Goal: Information Seeking & Learning: Learn about a topic

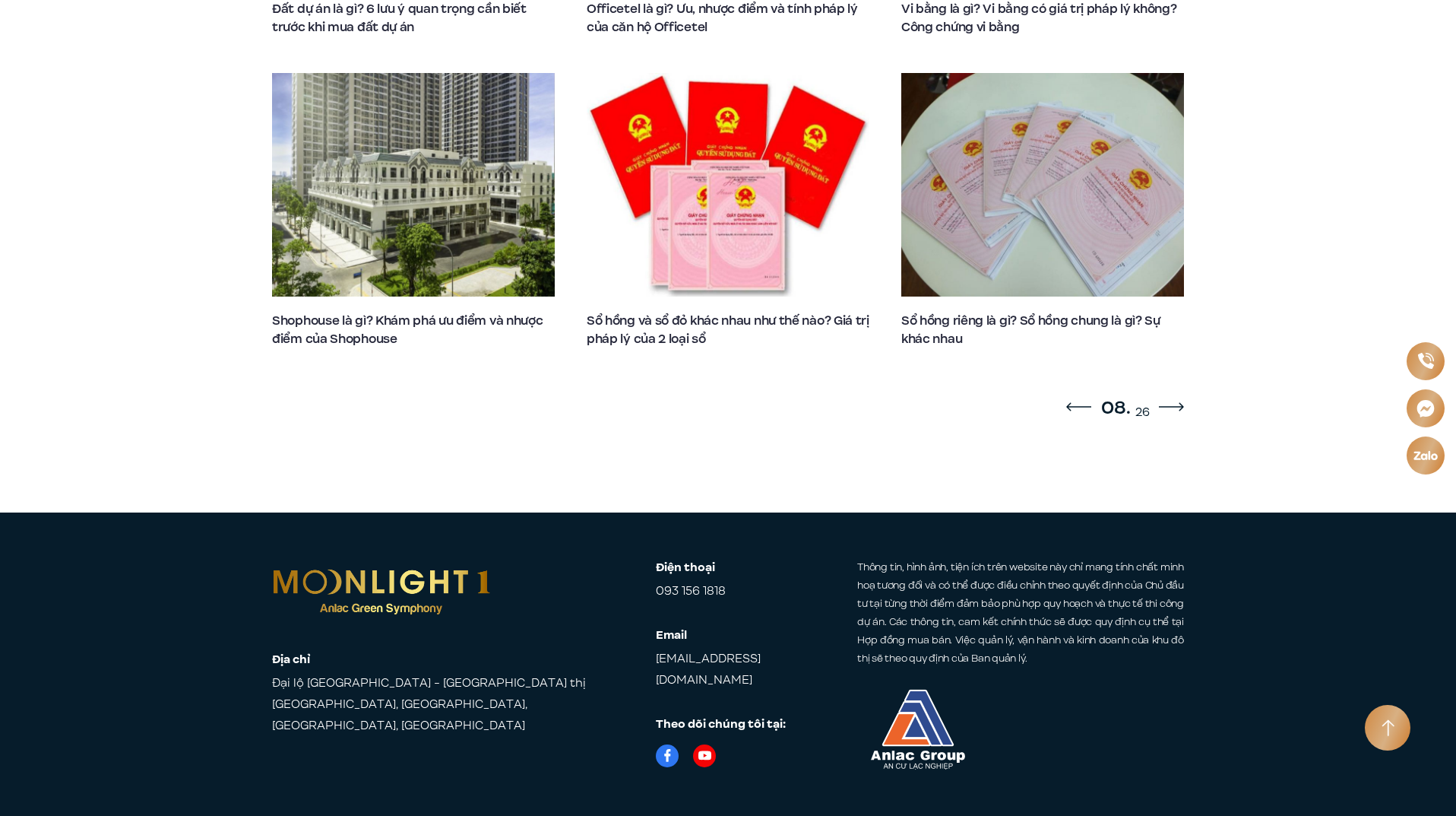
scroll to position [1224, 0]
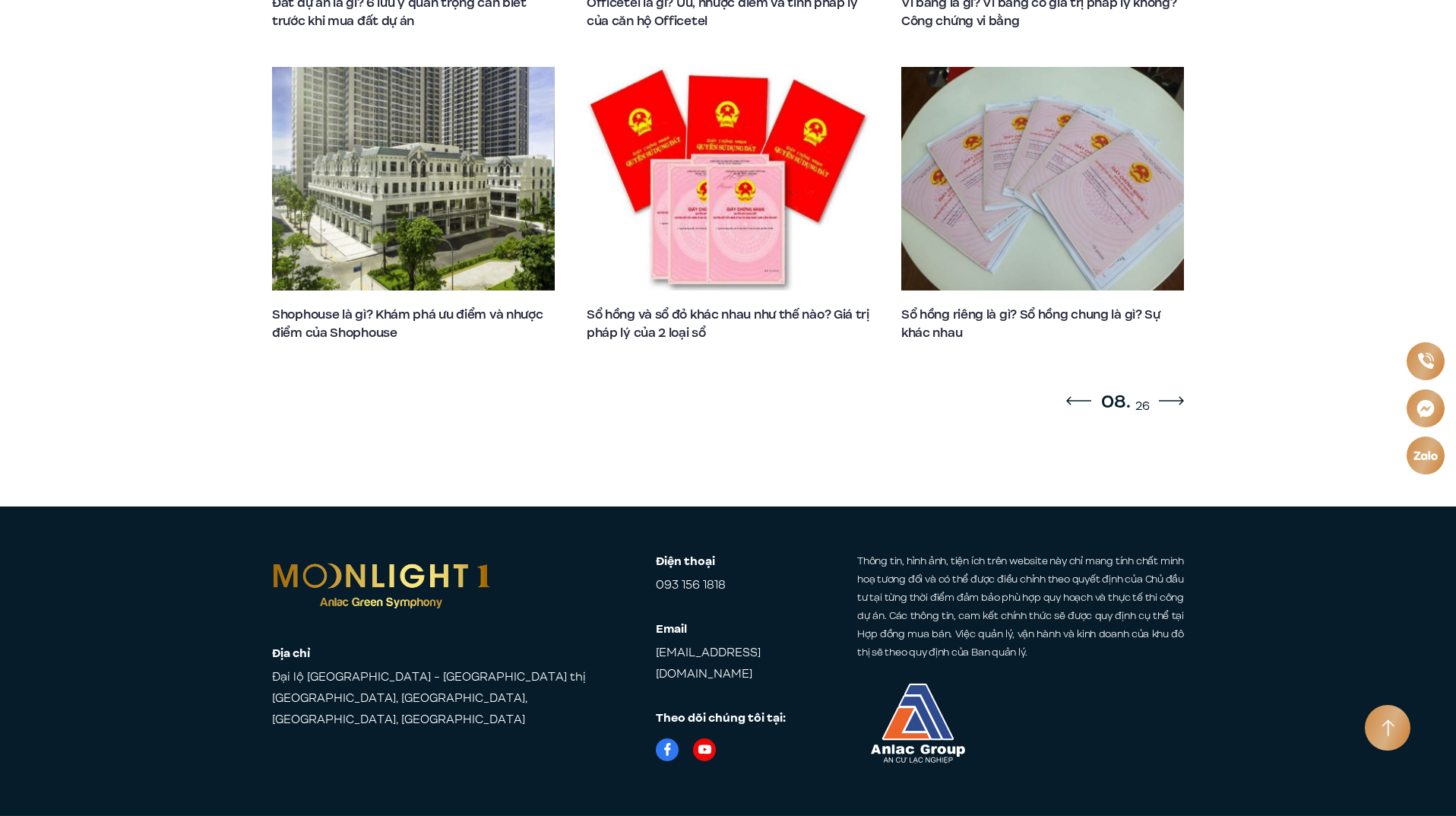
click at [1170, 396] on icon "Next slide" at bounding box center [1171, 400] width 25 height 9
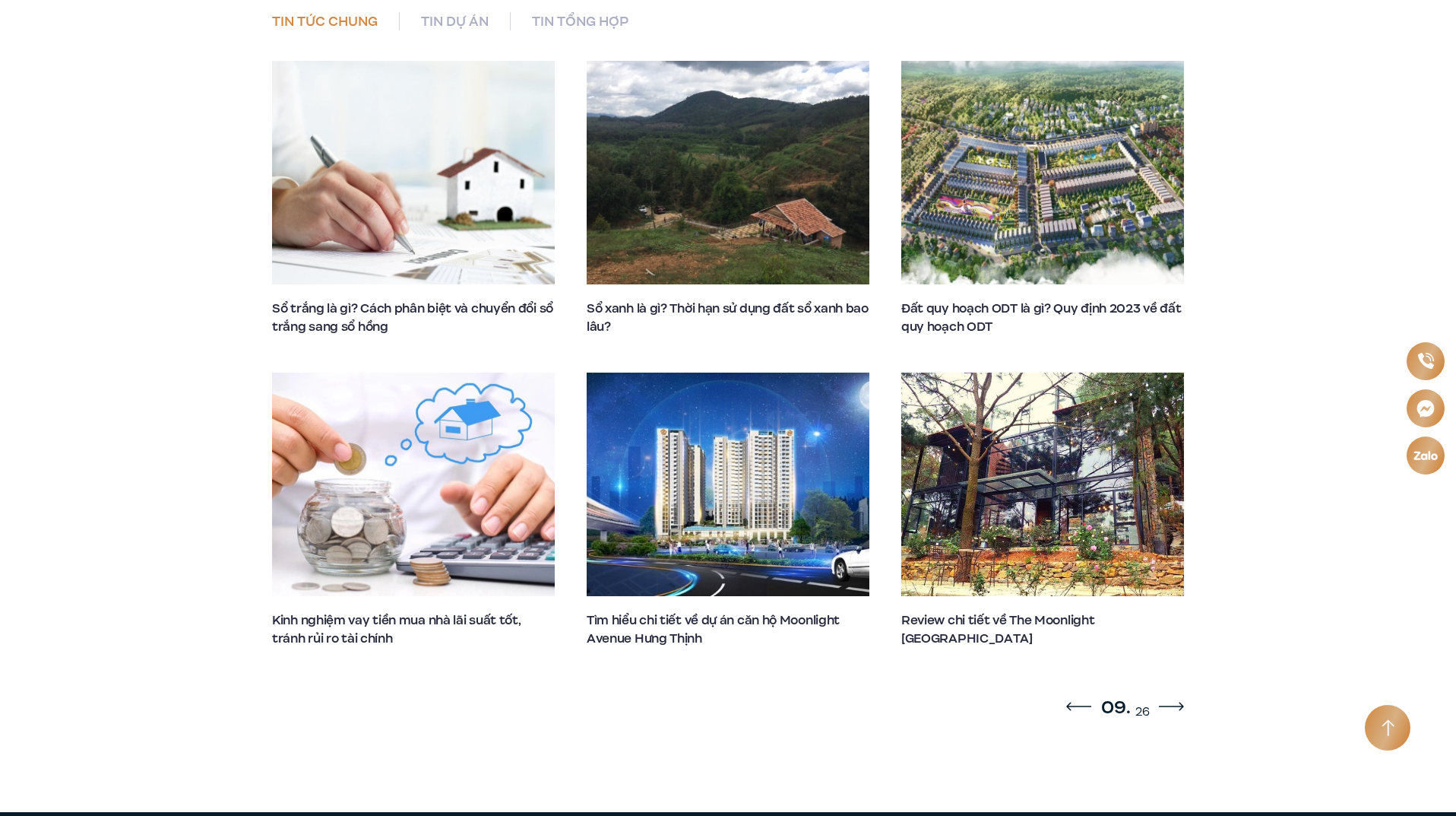
scroll to position [920, 0]
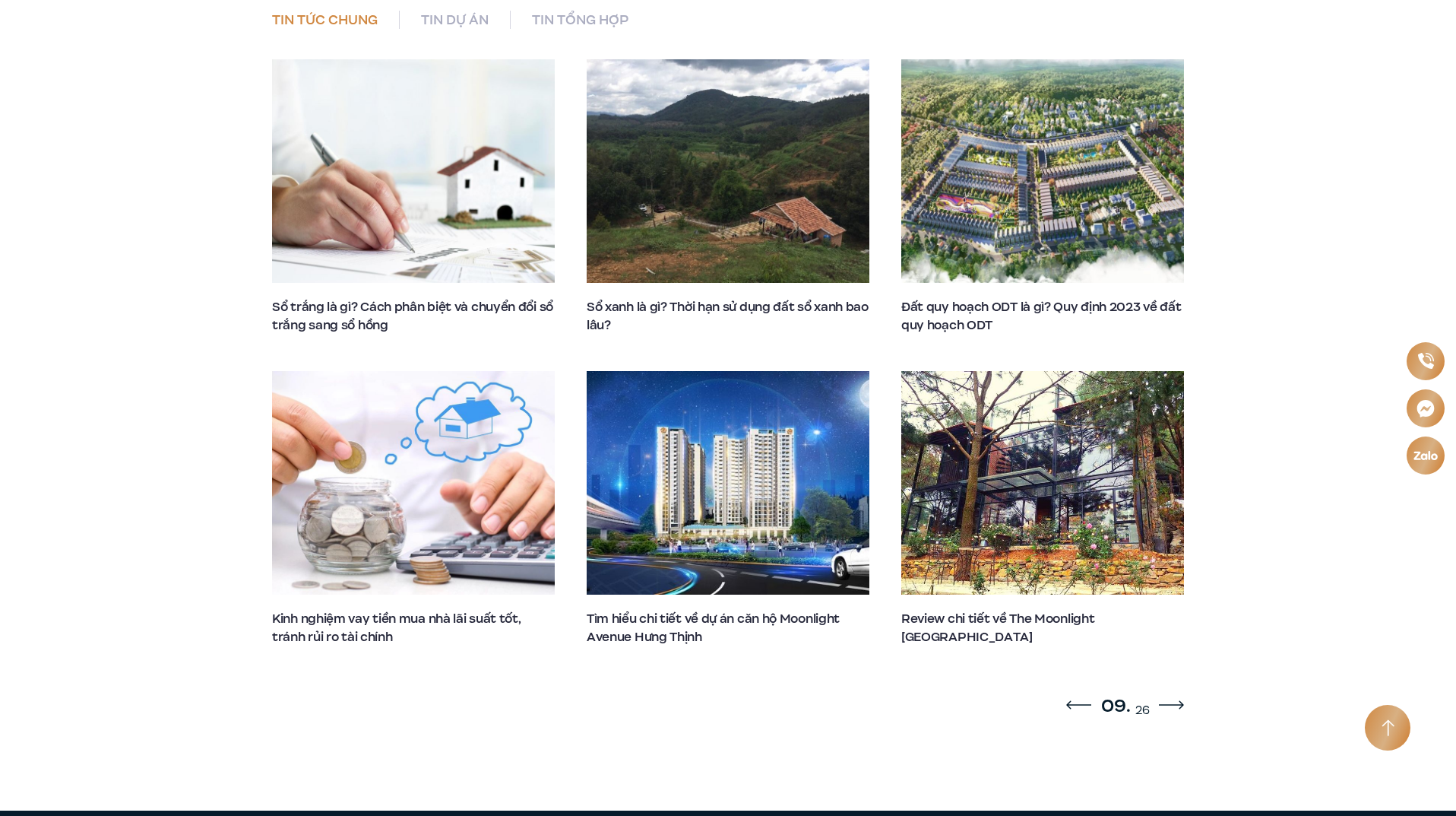
click at [1161, 700] on icon "Next slide" at bounding box center [1171, 704] width 25 height 9
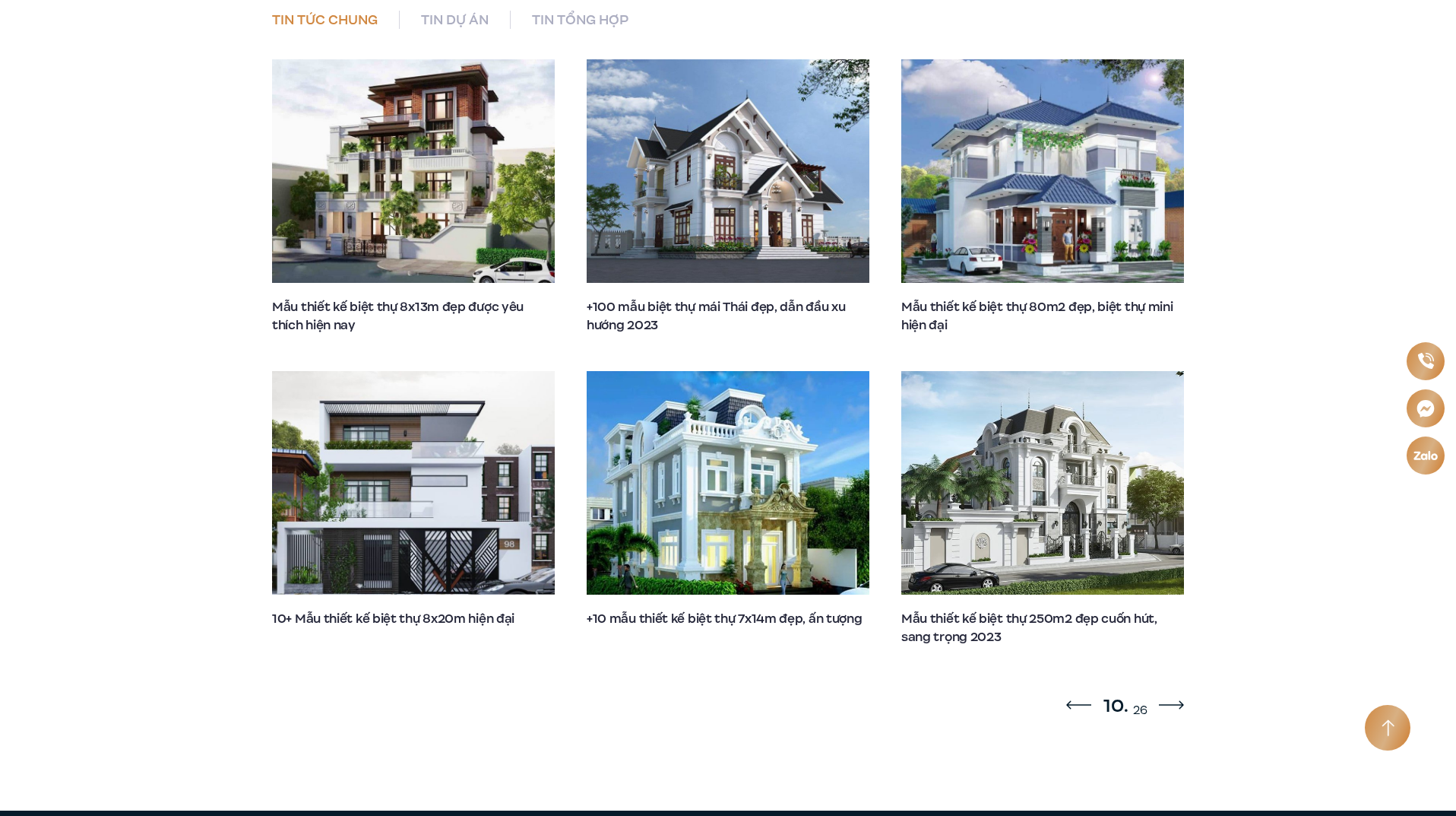
click at [1074, 696] on div "Previous slide" at bounding box center [1078, 704] width 25 height 18
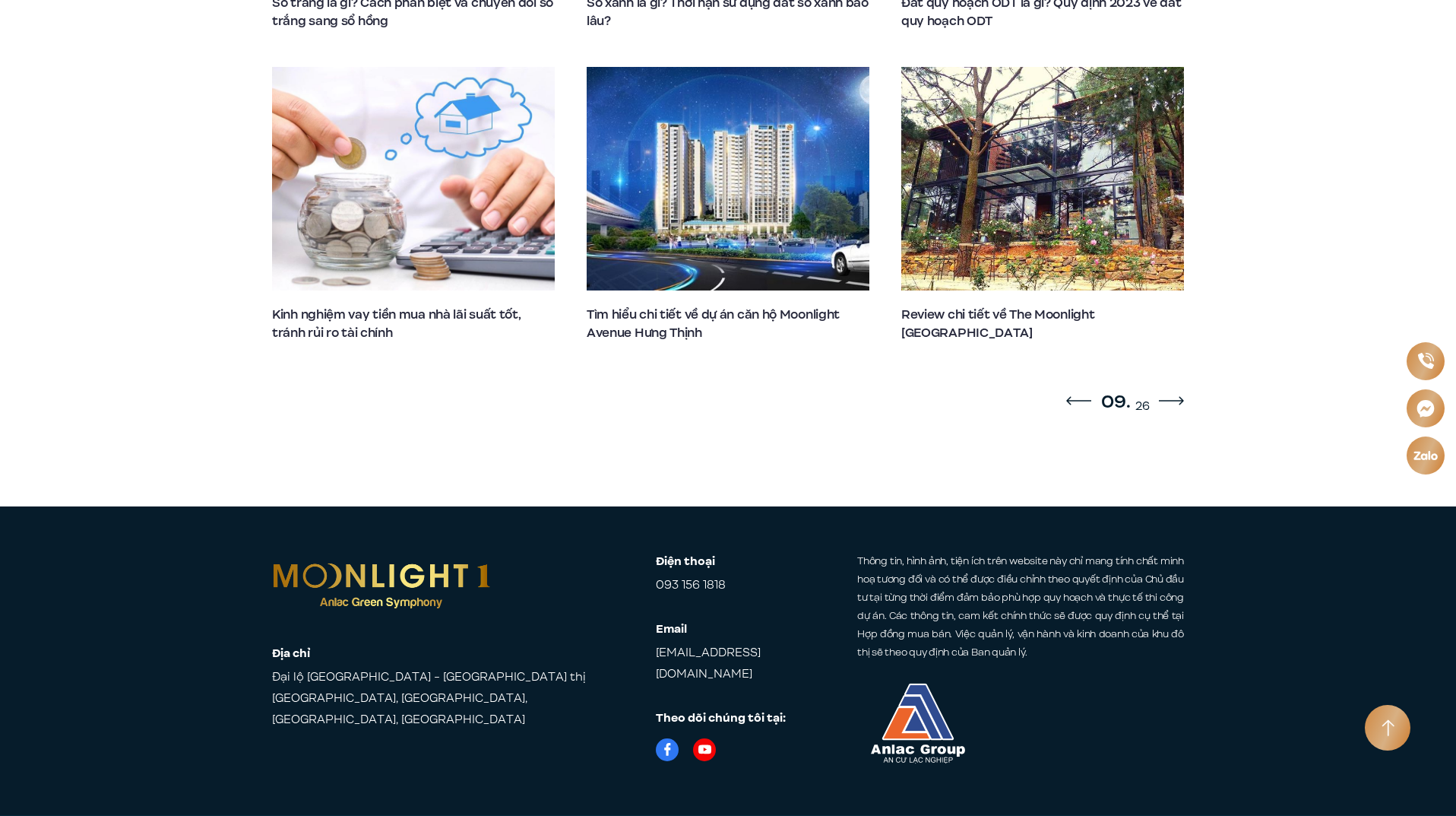
scroll to position [1225, 0]
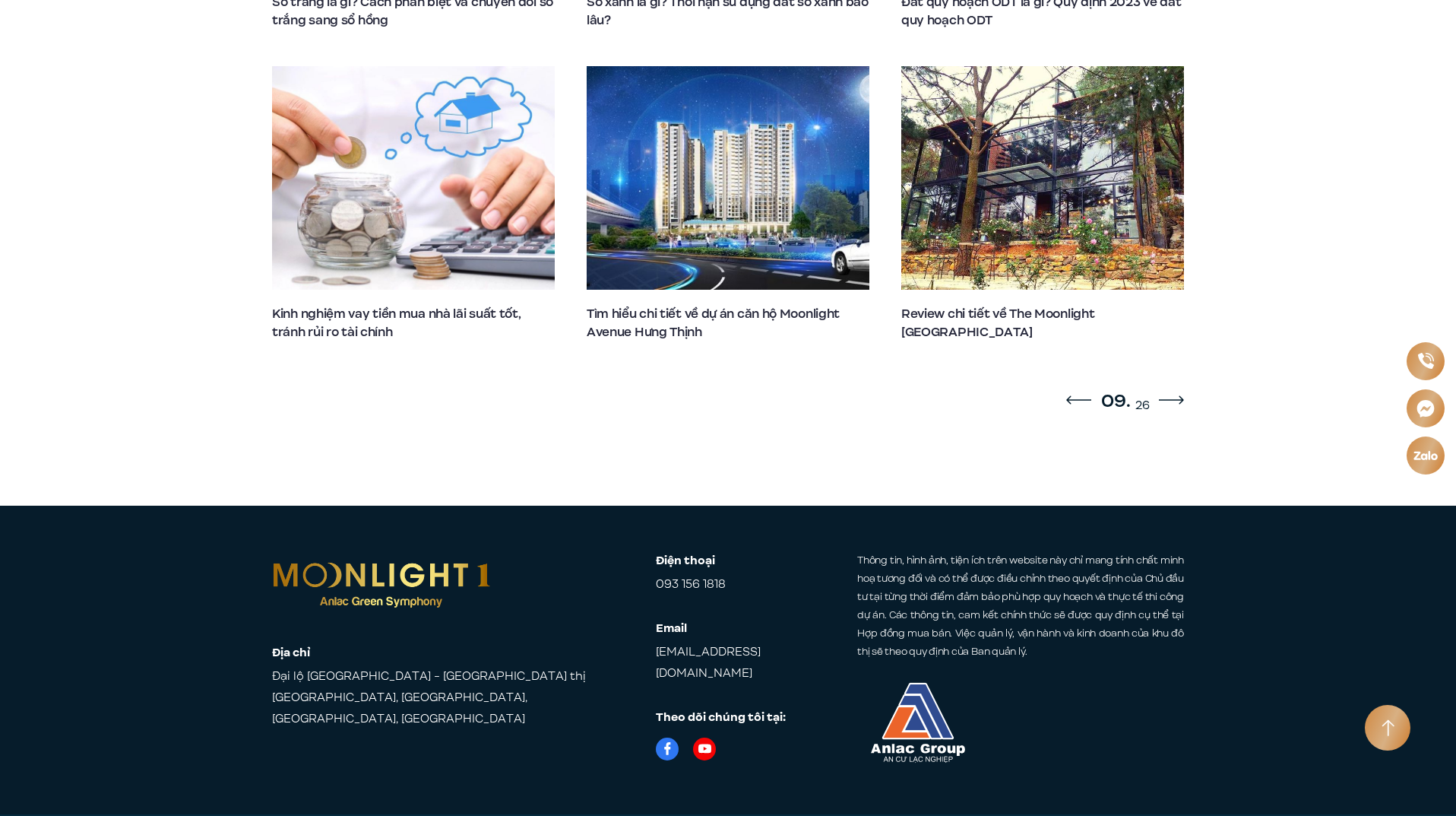
click at [1166, 395] on icon "Next slide" at bounding box center [1171, 399] width 25 height 9
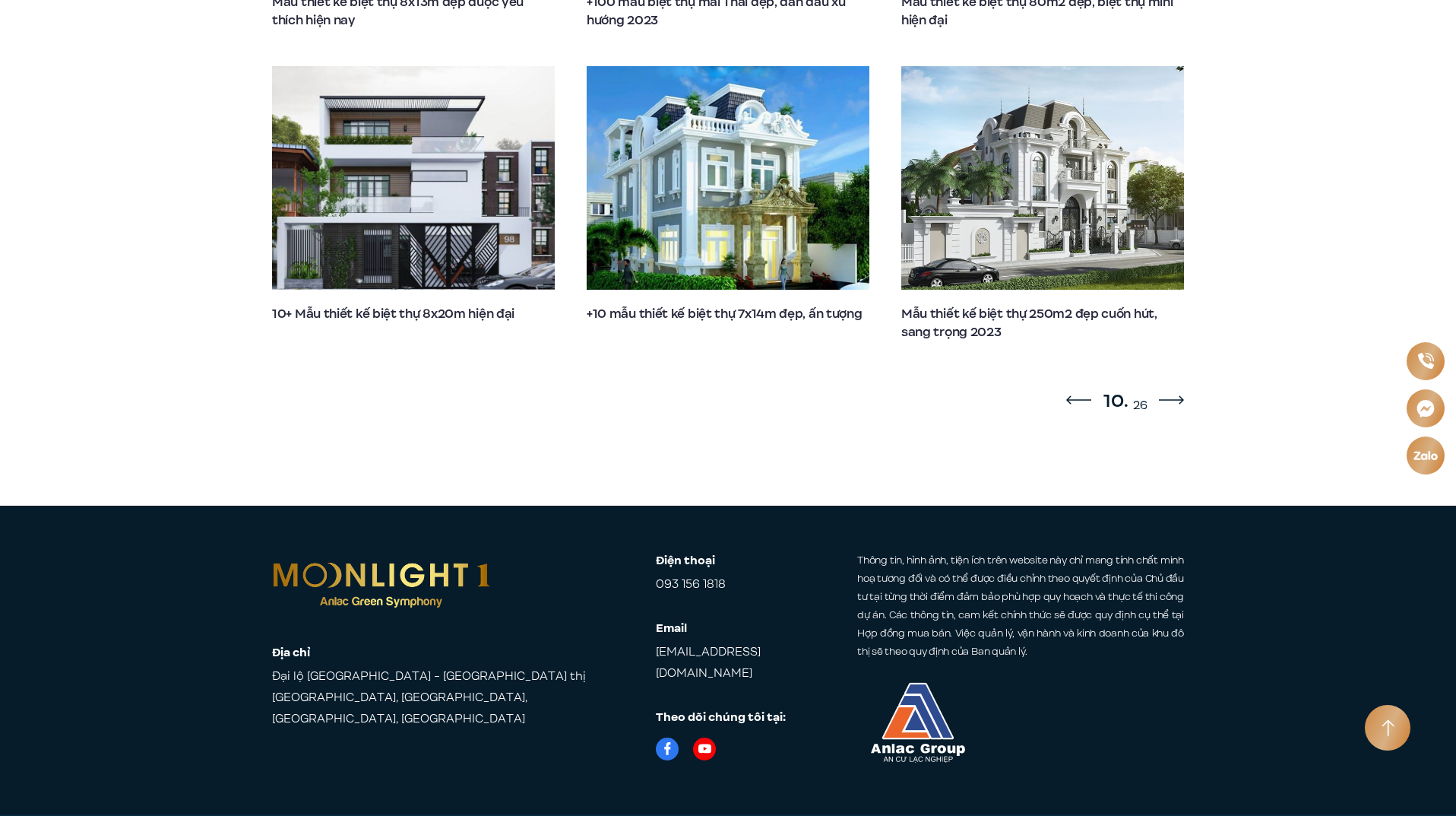
click at [1166, 395] on icon "Next slide" at bounding box center [1171, 399] width 25 height 9
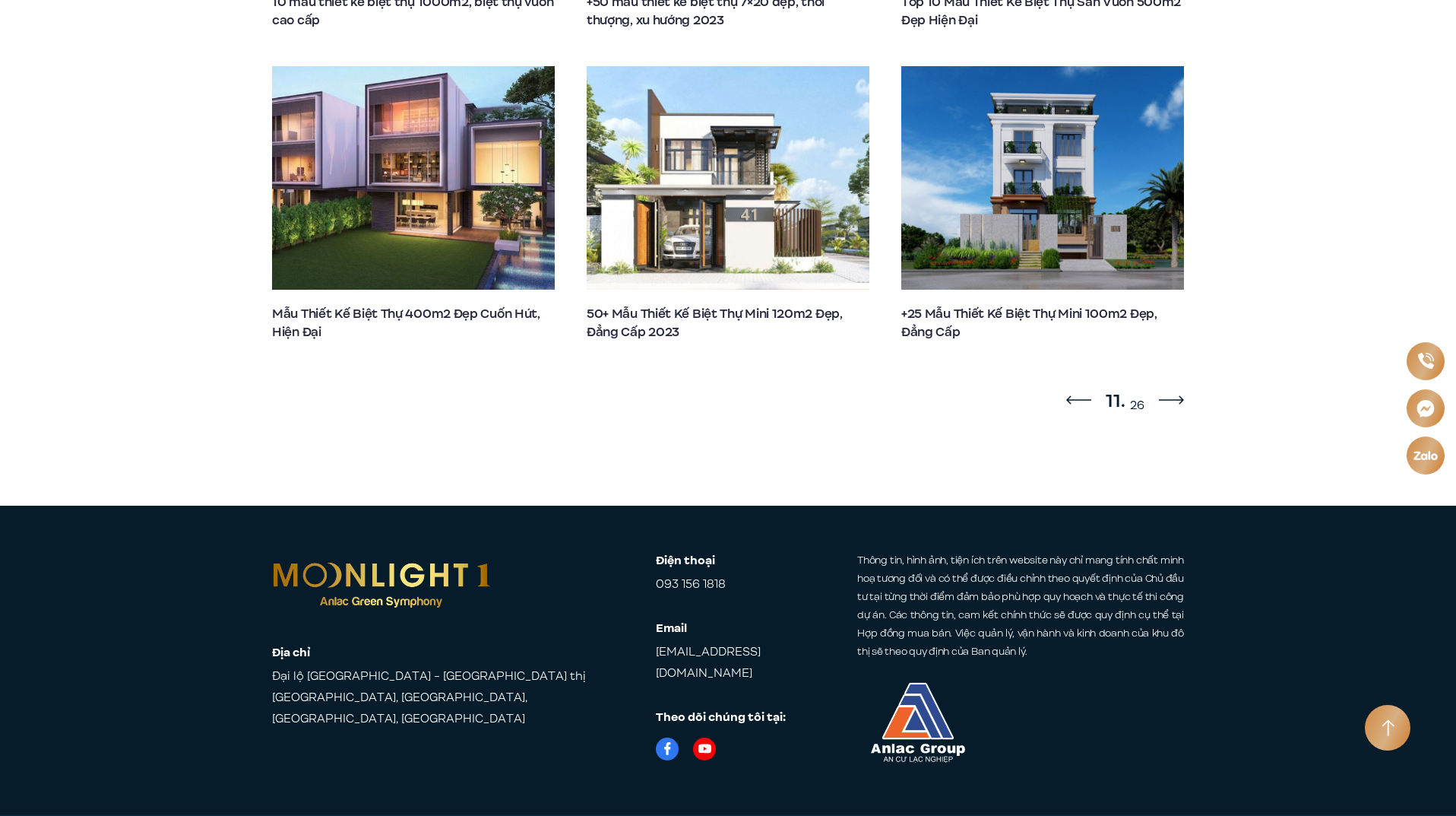
click at [1166, 395] on icon "Next slide" at bounding box center [1171, 399] width 25 height 9
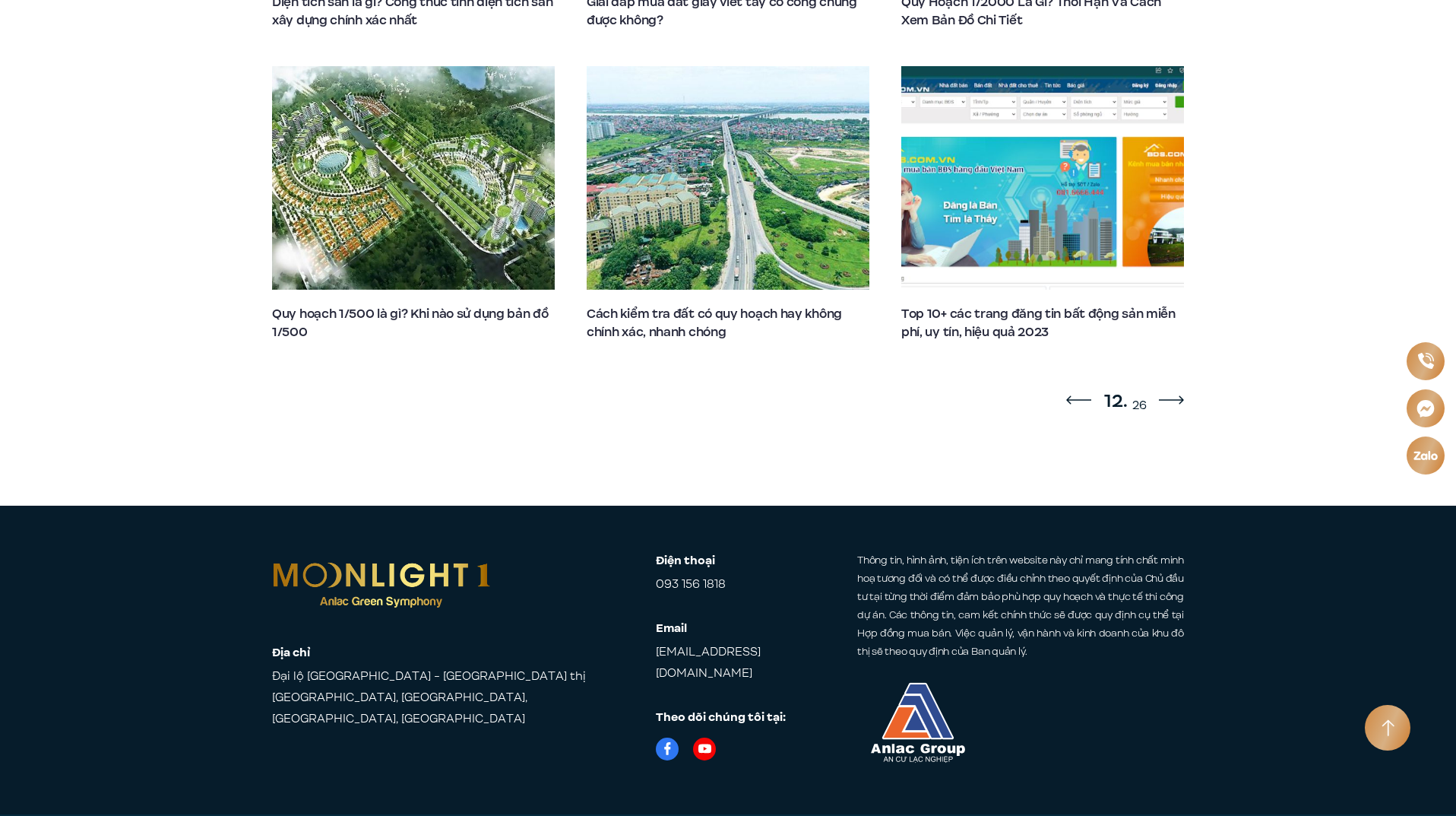
click at [1154, 387] on div "12. 26" at bounding box center [1125, 400] width 118 height 27
click at [1166, 395] on icon "Next slide" at bounding box center [1171, 399] width 25 height 9
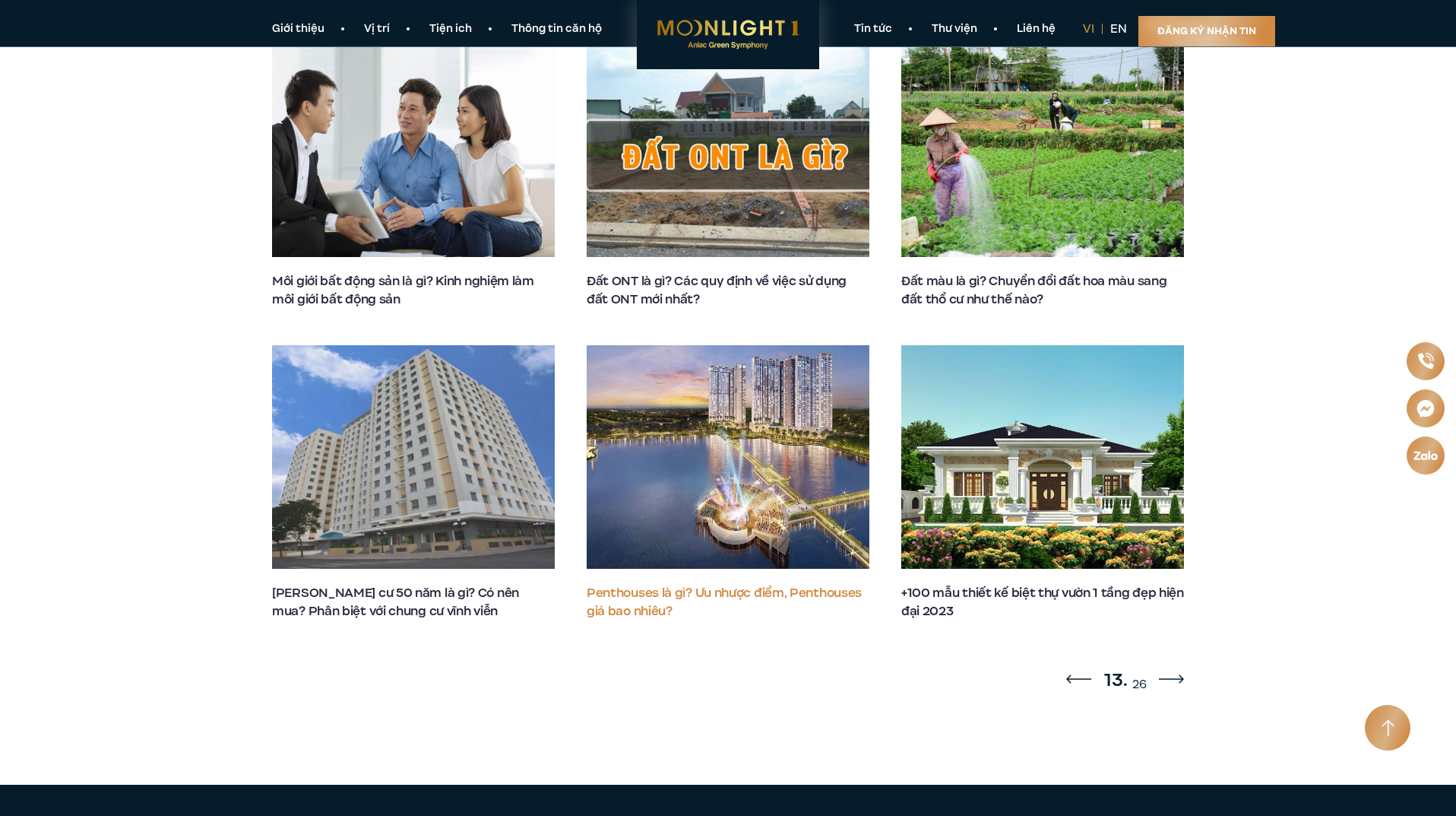
scroll to position [921, 0]
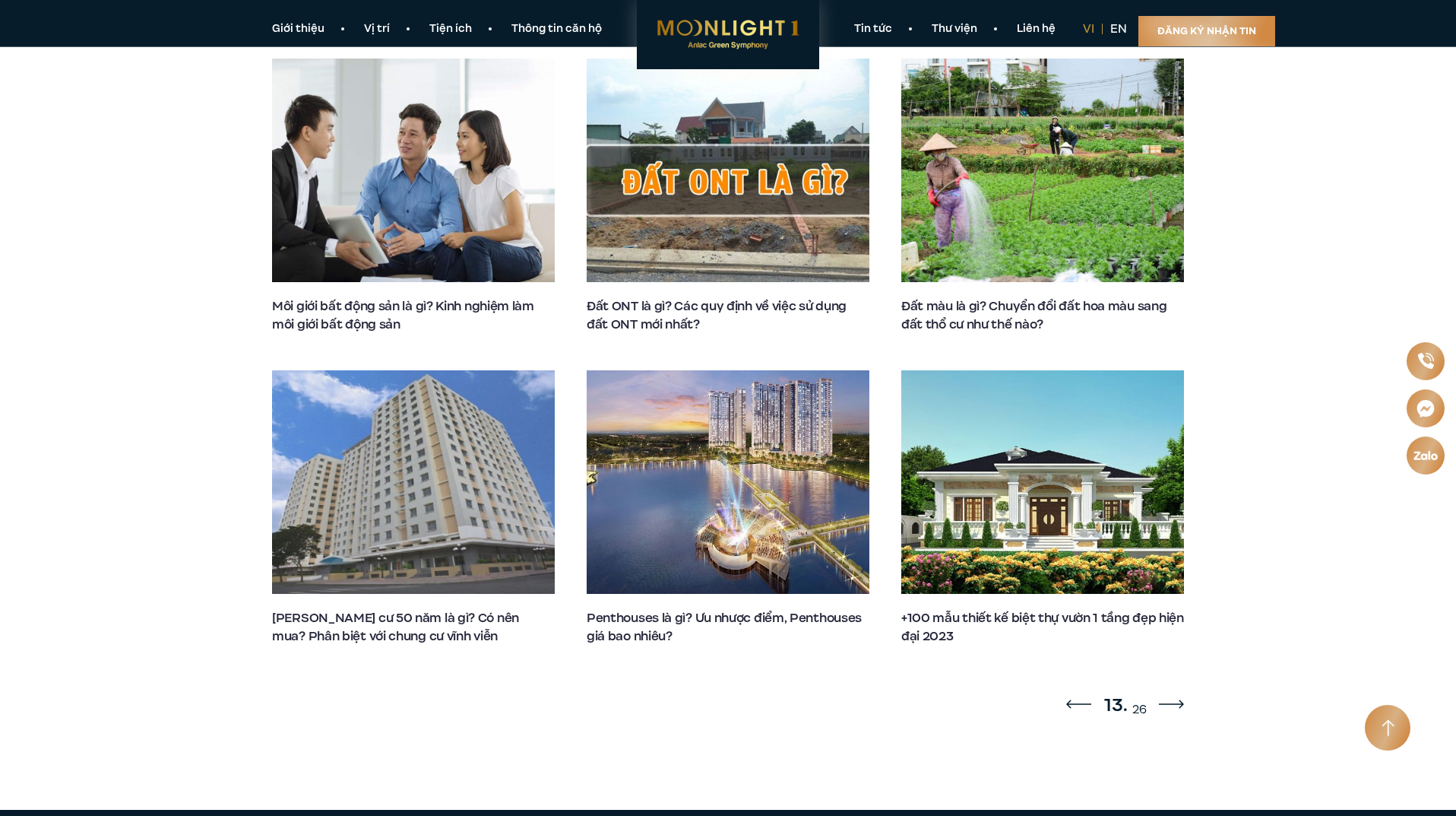
click at [1168, 699] on icon "Next slide" at bounding box center [1171, 704] width 25 height 9
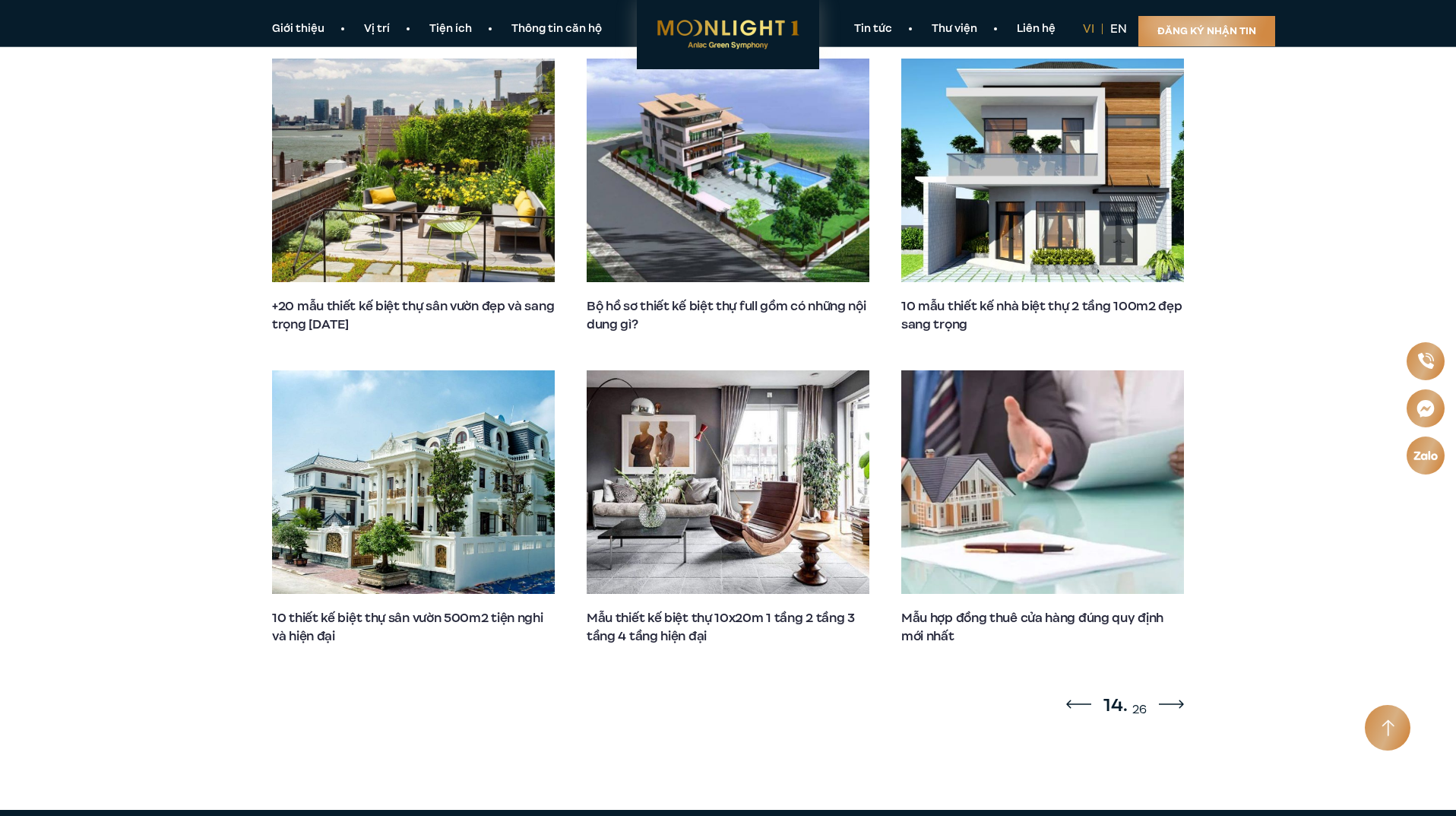
click at [1159, 699] on icon "Next slide" at bounding box center [1171, 704] width 25 height 9
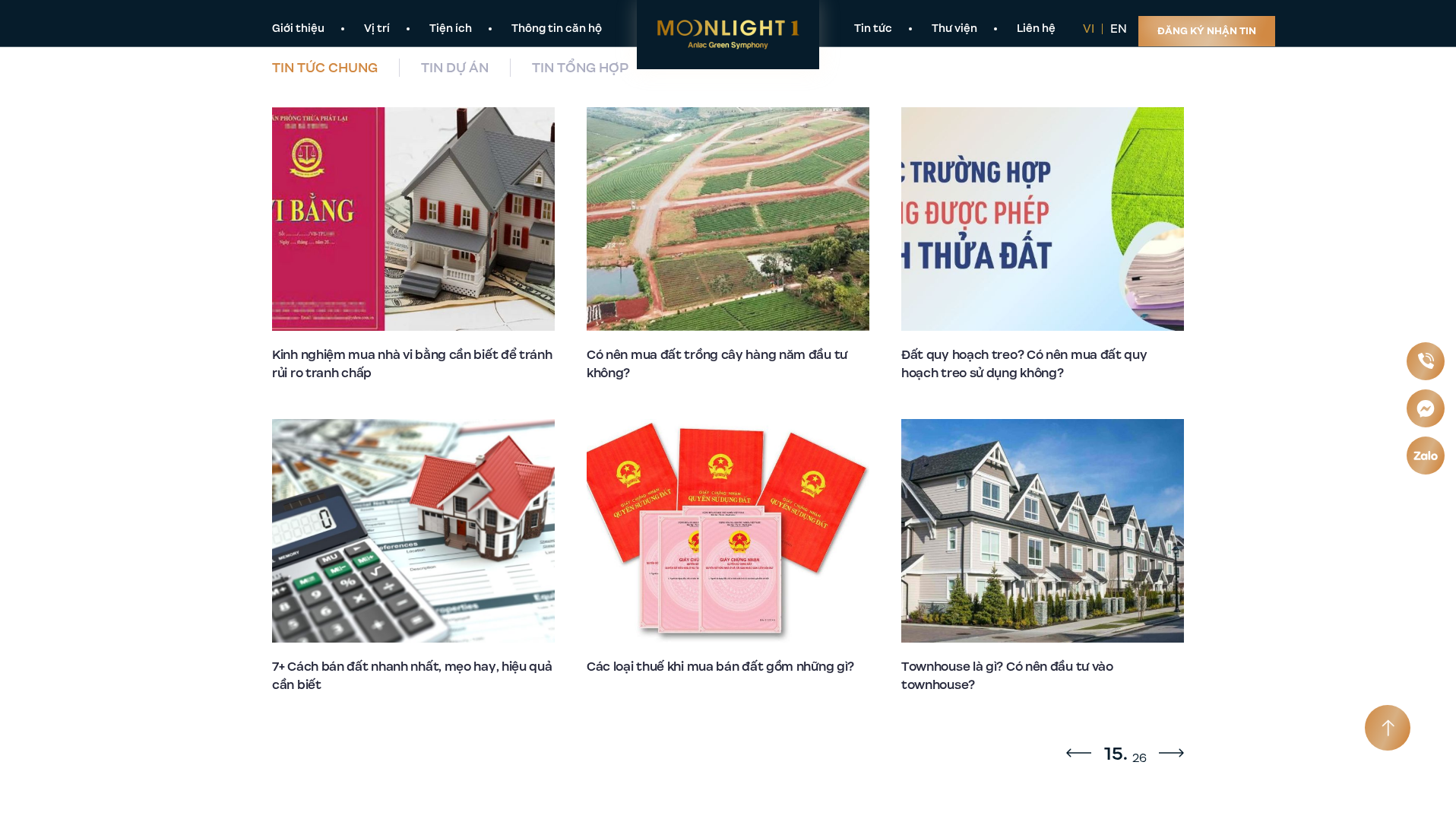
scroll to position [844, 0]
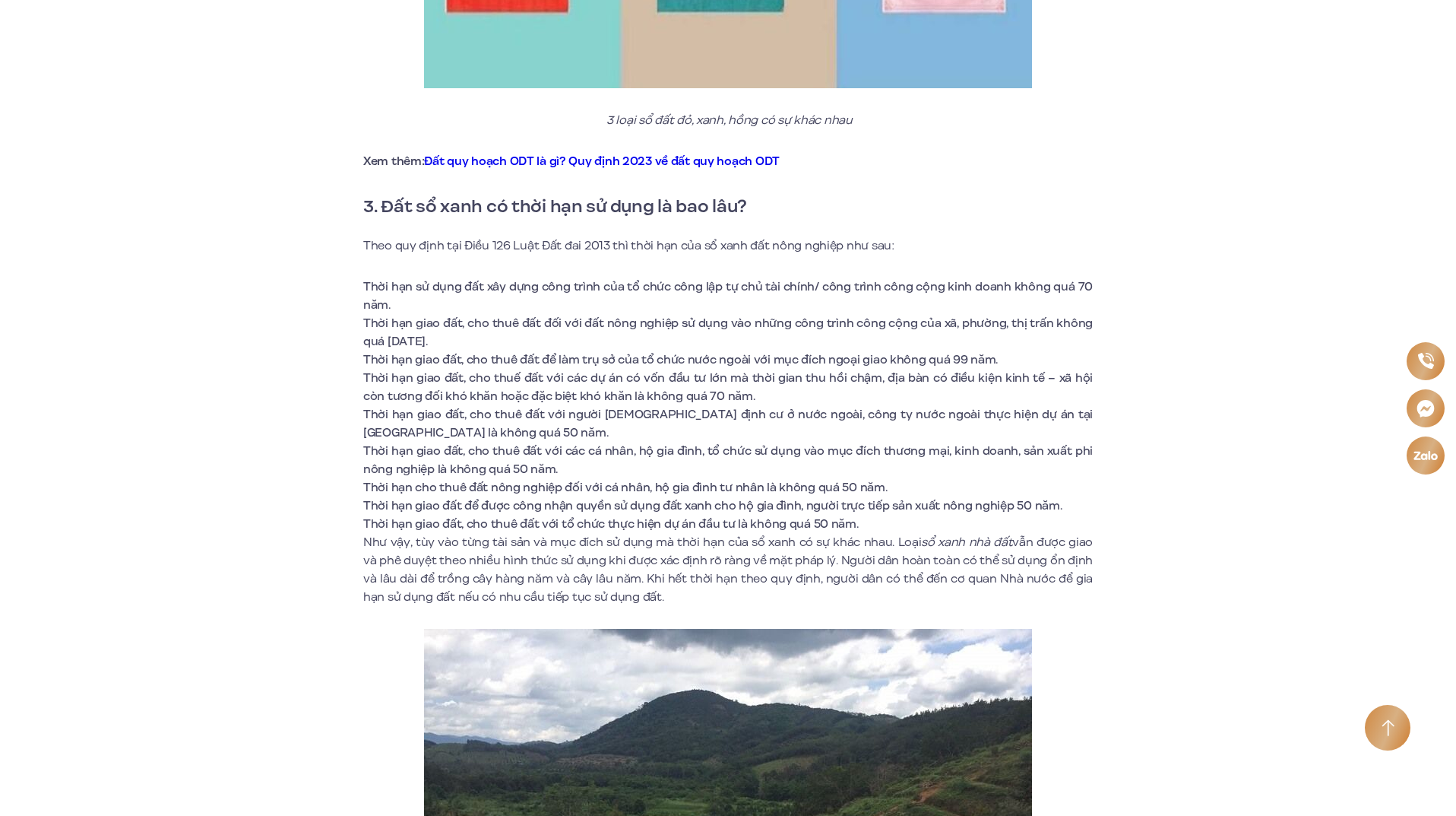
scroll to position [3268, 0]
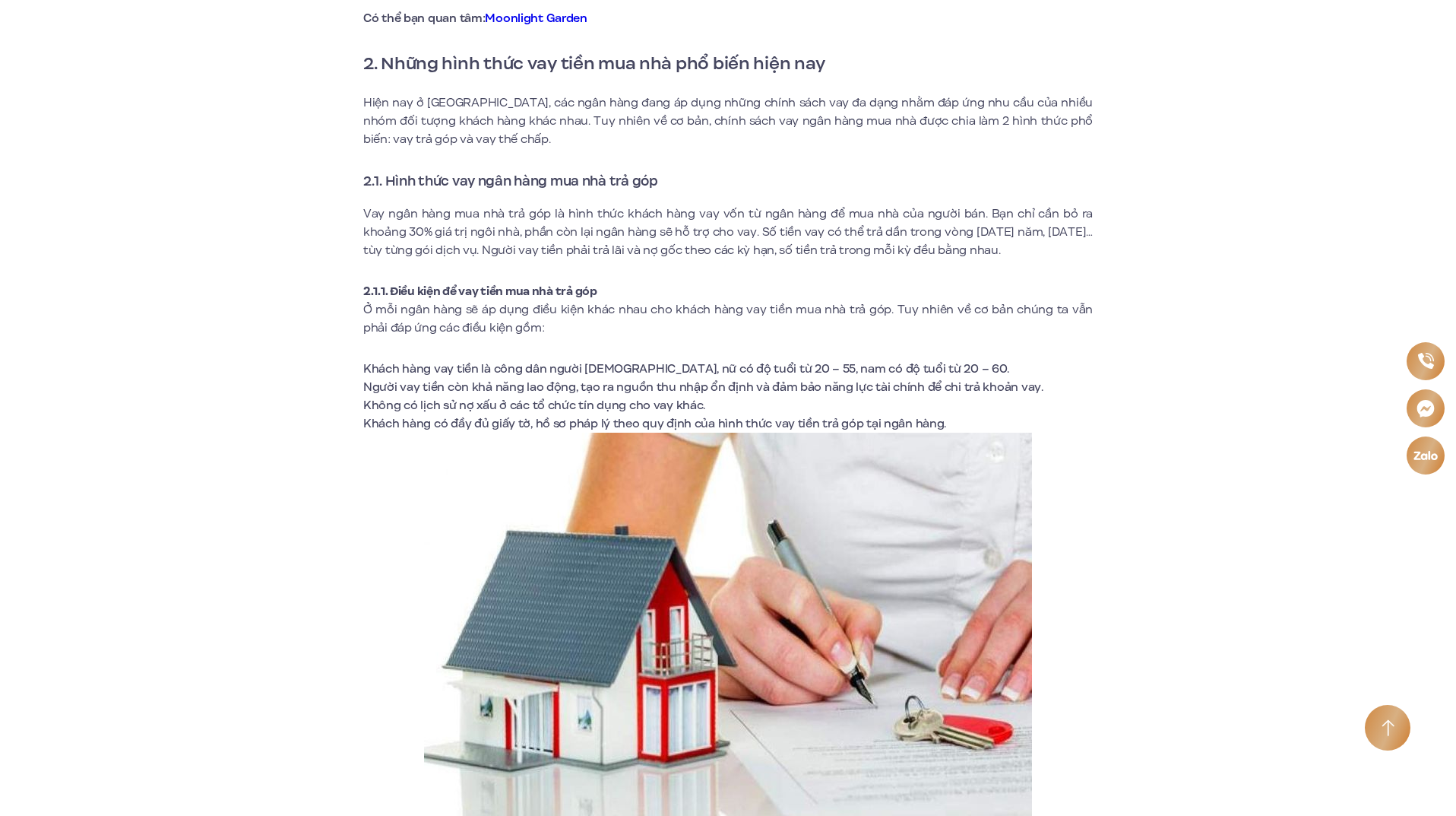
scroll to position [2052, 0]
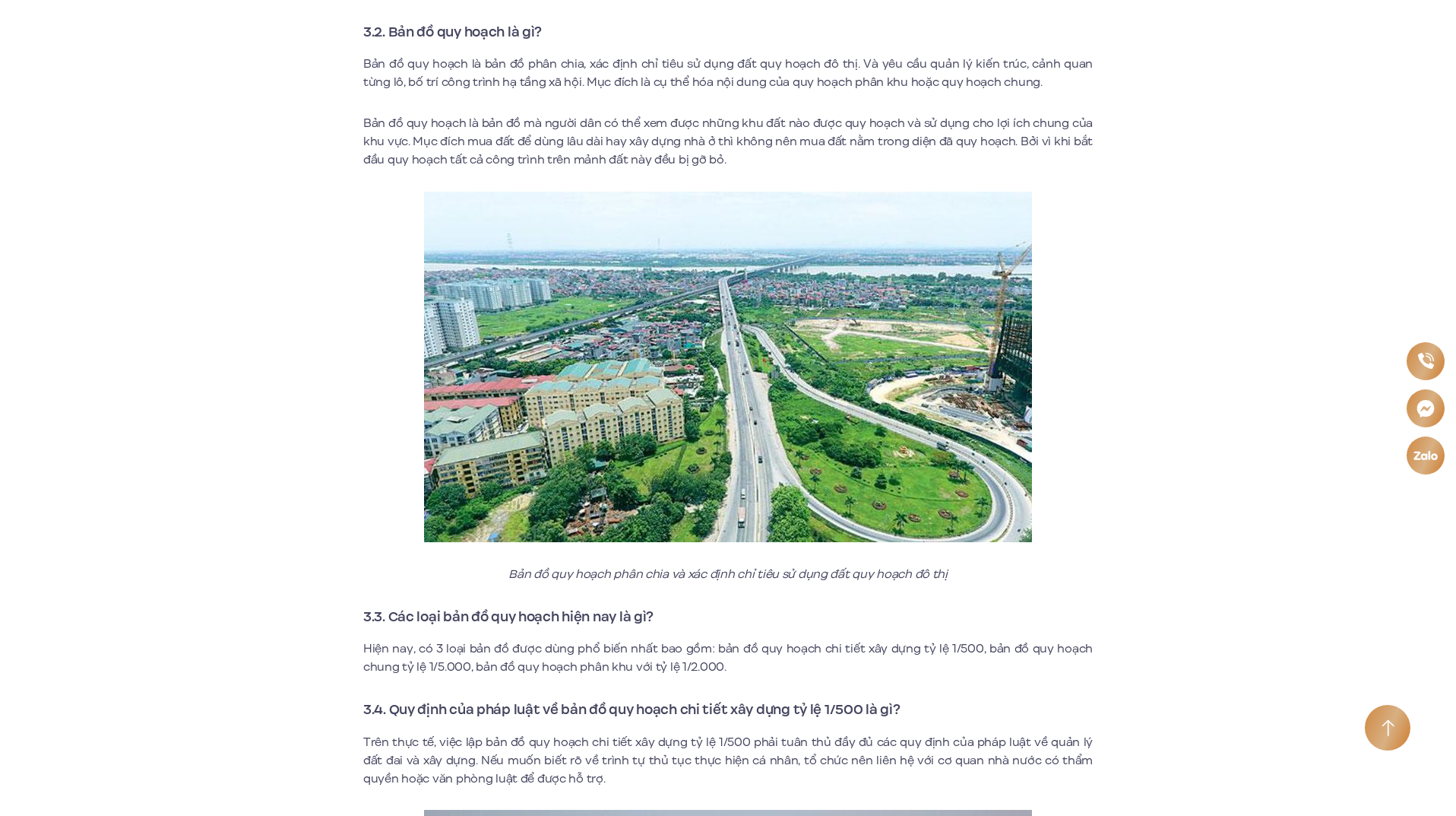
scroll to position [3421, 0]
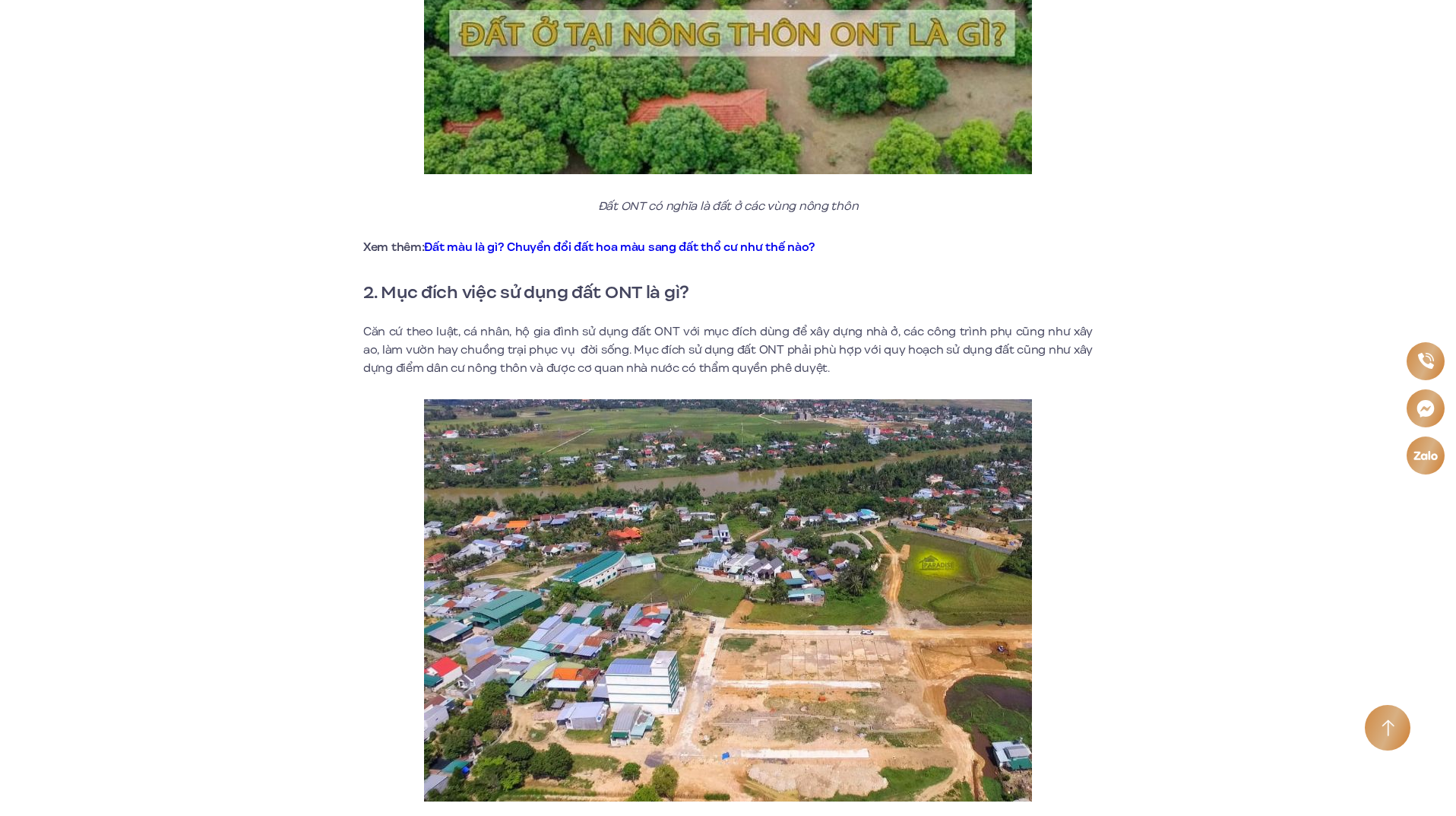
scroll to position [1292, 0]
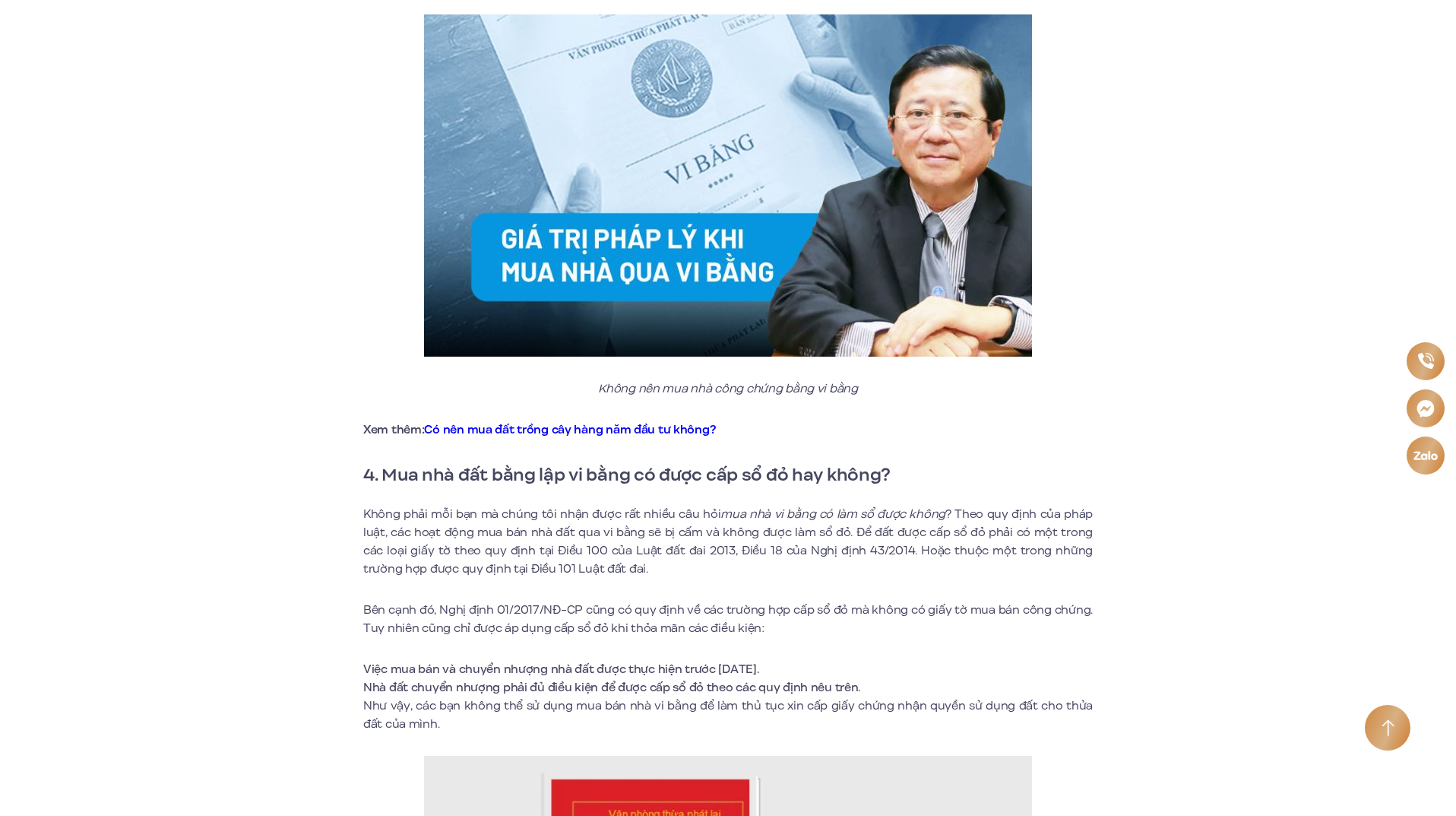
scroll to position [2280, 0]
